Goal: Information Seeking & Learning: Learn about a topic

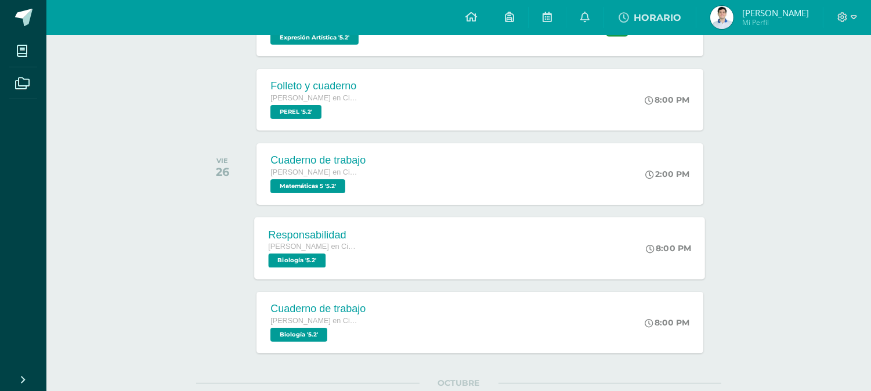
scroll to position [580, 0]
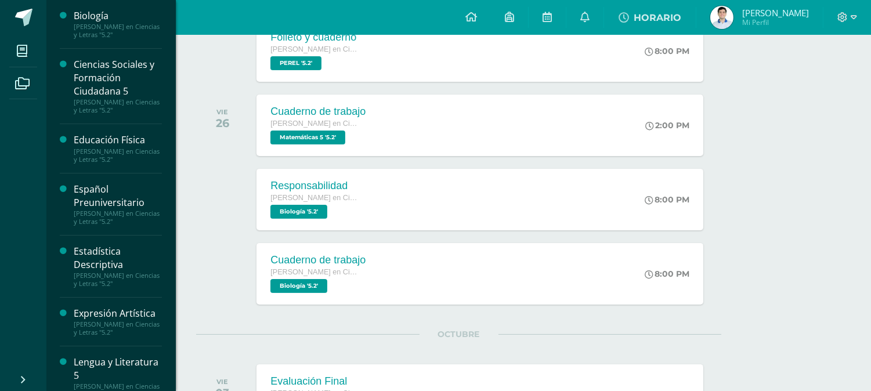
click at [106, 81] on div "Ciencias Sociales y Formación Ciudadana 5" at bounding box center [118, 78] width 88 height 40
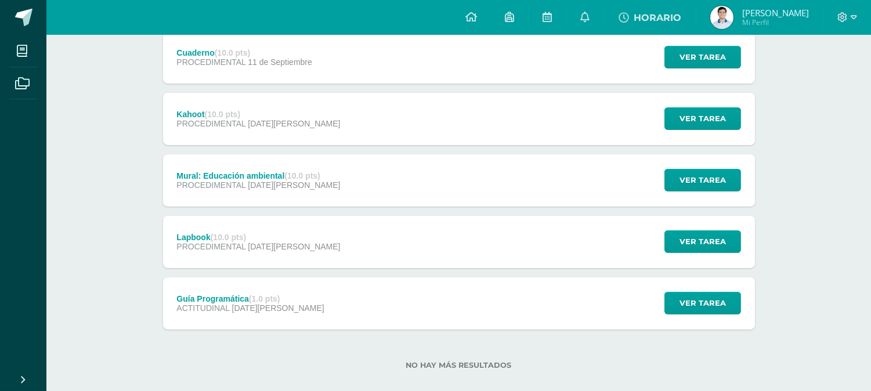
scroll to position [299, 0]
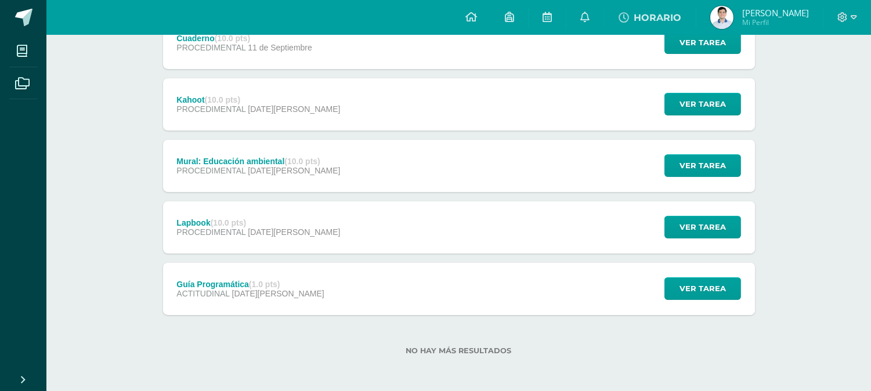
click at [377, 286] on div "Guía Programática (1.0 pts) ACTITUDINAL [DATE][PERSON_NAME] Ver tarea Guía Prog…" at bounding box center [459, 289] width 592 height 52
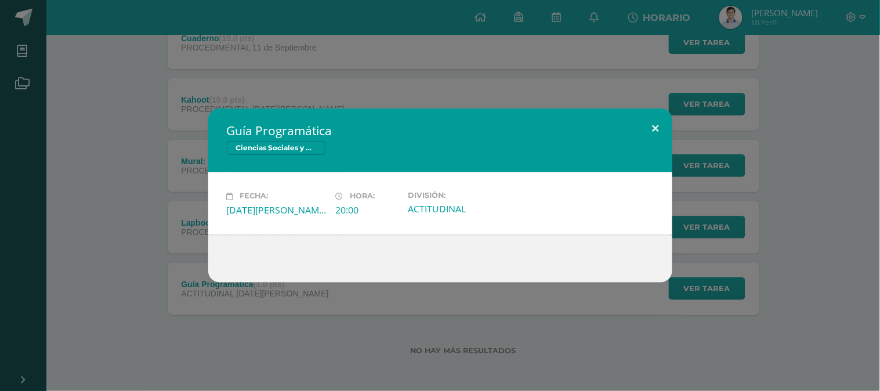
click at [653, 135] on button at bounding box center [655, 127] width 33 height 39
